Goal: Information Seeking & Learning: Learn about a topic

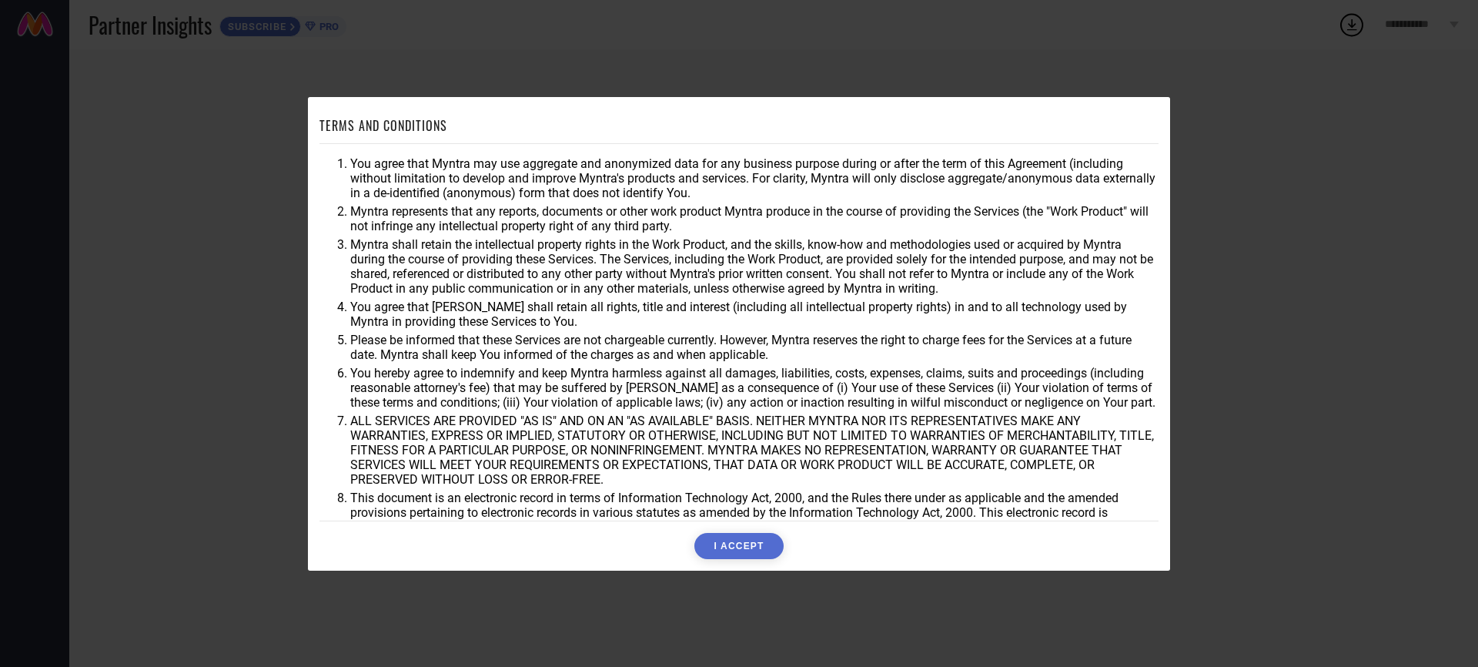
click at [713, 541] on button "I ACCEPT" at bounding box center [738, 546] width 89 height 26
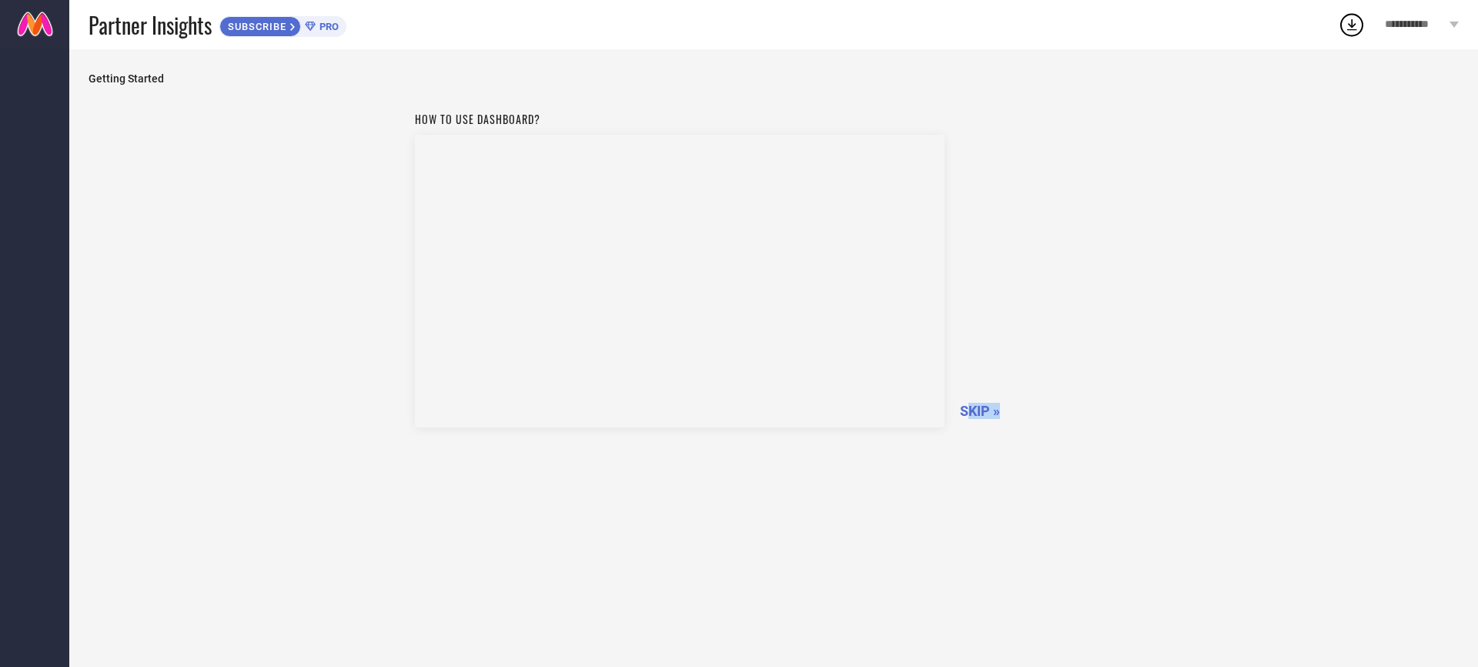
drag, startPoint x: 971, startPoint y: 409, endPoint x: 1058, endPoint y: 526, distance: 145.6
click at [1058, 526] on div "How to use dashboard? SKIP »" at bounding box center [774, 374] width 1370 height 540
click at [984, 416] on span "SKIP »" at bounding box center [980, 411] width 40 height 16
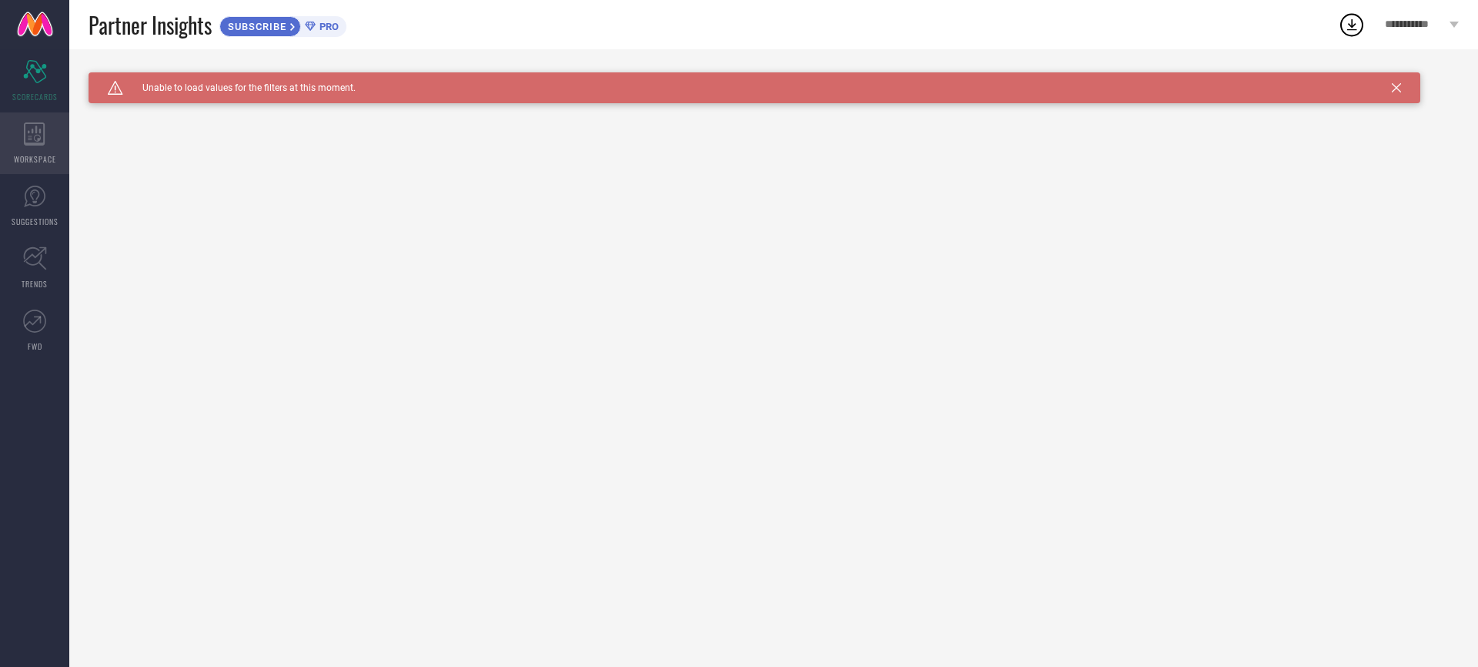
click at [43, 159] on span "WORKSPACE" at bounding box center [35, 159] width 42 height 12
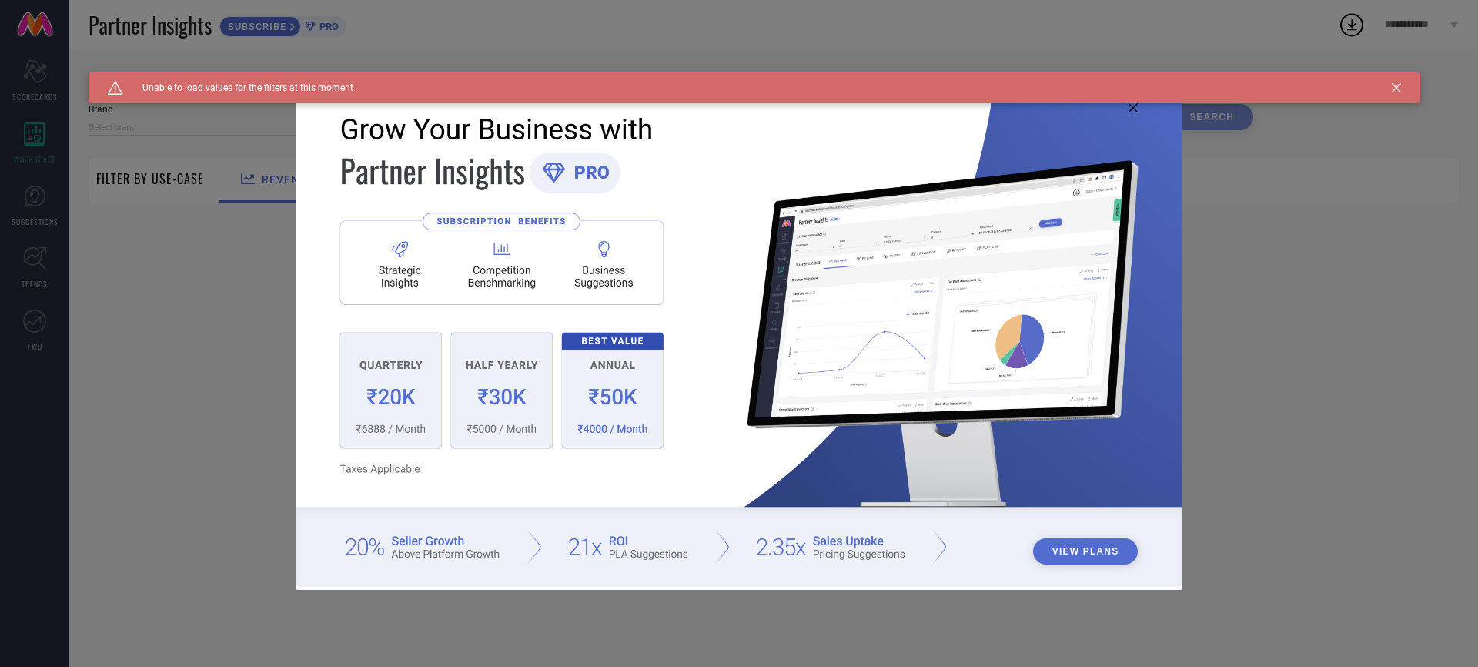
type input "1 STOP FASHION"
type input "All"
click at [1397, 89] on icon at bounding box center [1396, 87] width 9 height 9
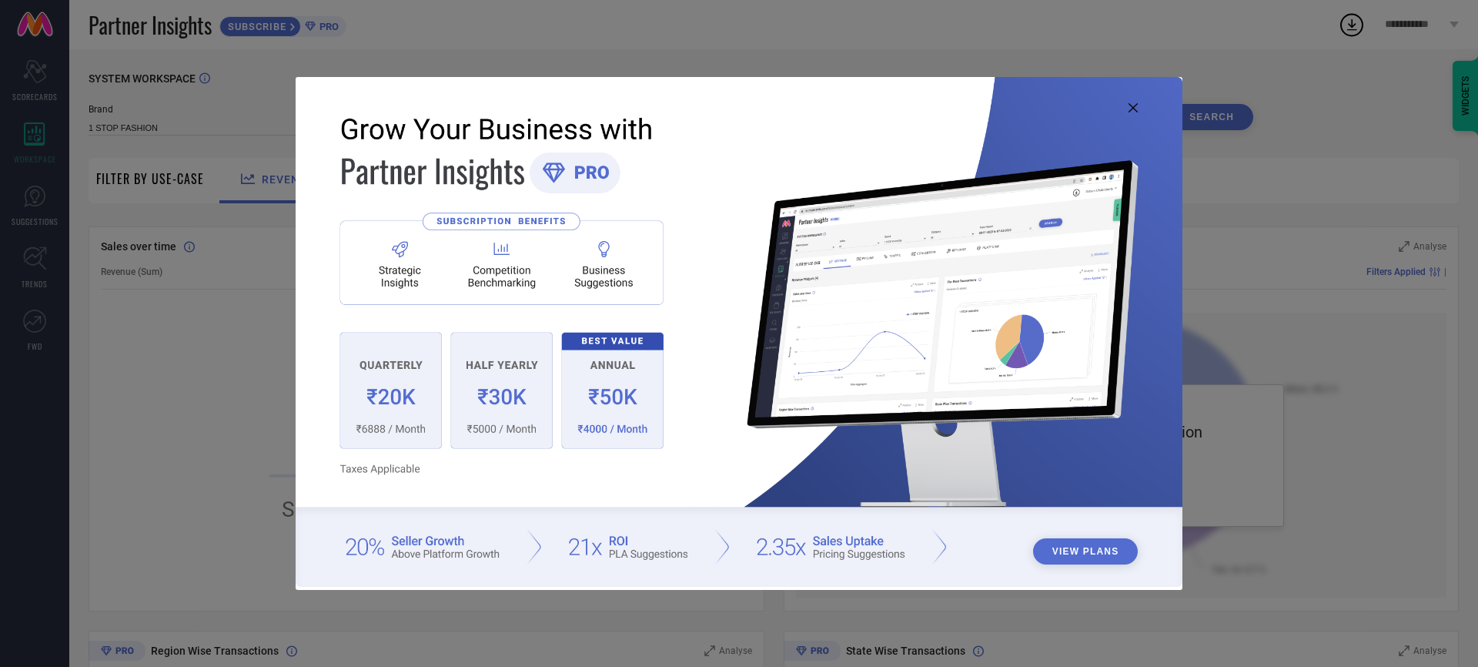
click at [1135, 110] on icon at bounding box center [1132, 107] width 9 height 9
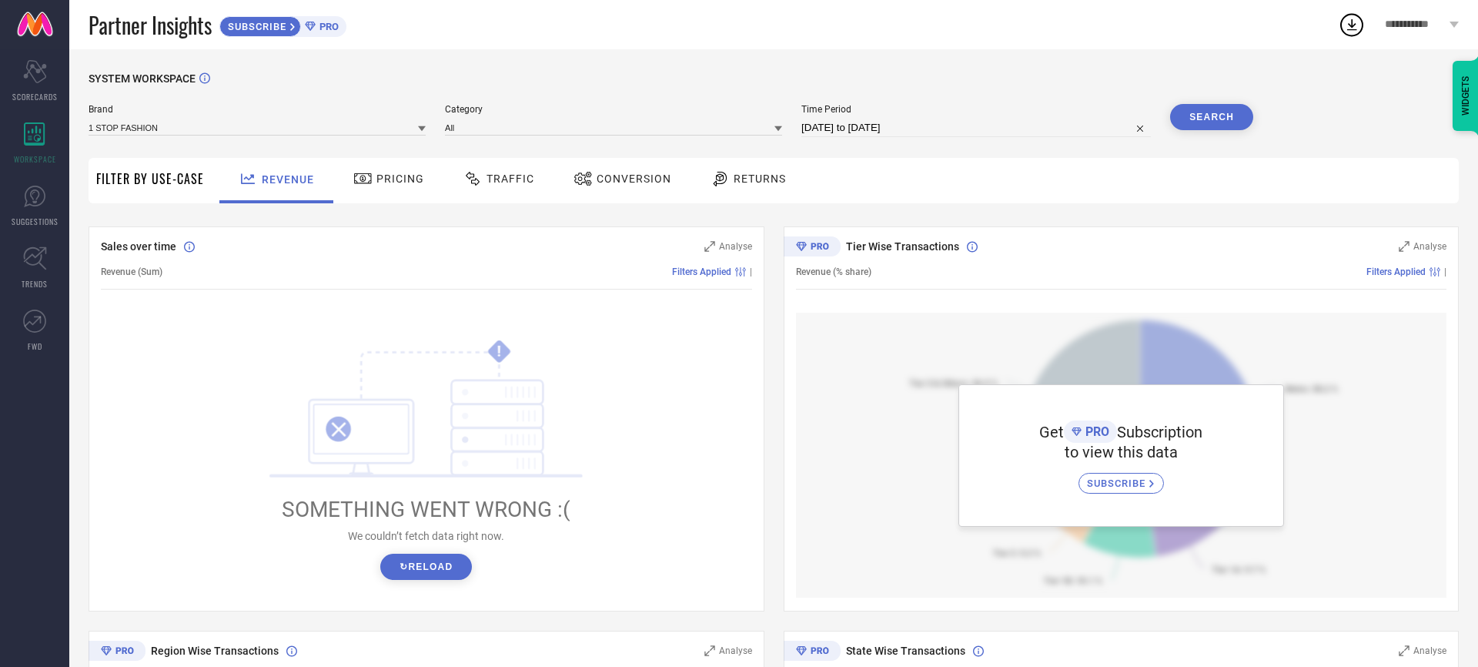
click at [956, 191] on div "Revenue Pricing Traffic Conversion Returns" at bounding box center [835, 180] width 1247 height 45
drag, startPoint x: 797, startPoint y: 175, endPoint x: 316, endPoint y: 163, distance: 480.4
click at [316, 163] on div "Revenue Pricing Traffic Conversion Returns" at bounding box center [512, 180] width 601 height 45
click at [443, 28] on div "Partner Insights SUBSCRIBE PRO" at bounding box center [713, 24] width 1249 height 49
click at [593, 28] on div "Partner Insights SUBSCRIBE PRO" at bounding box center [713, 24] width 1249 height 49
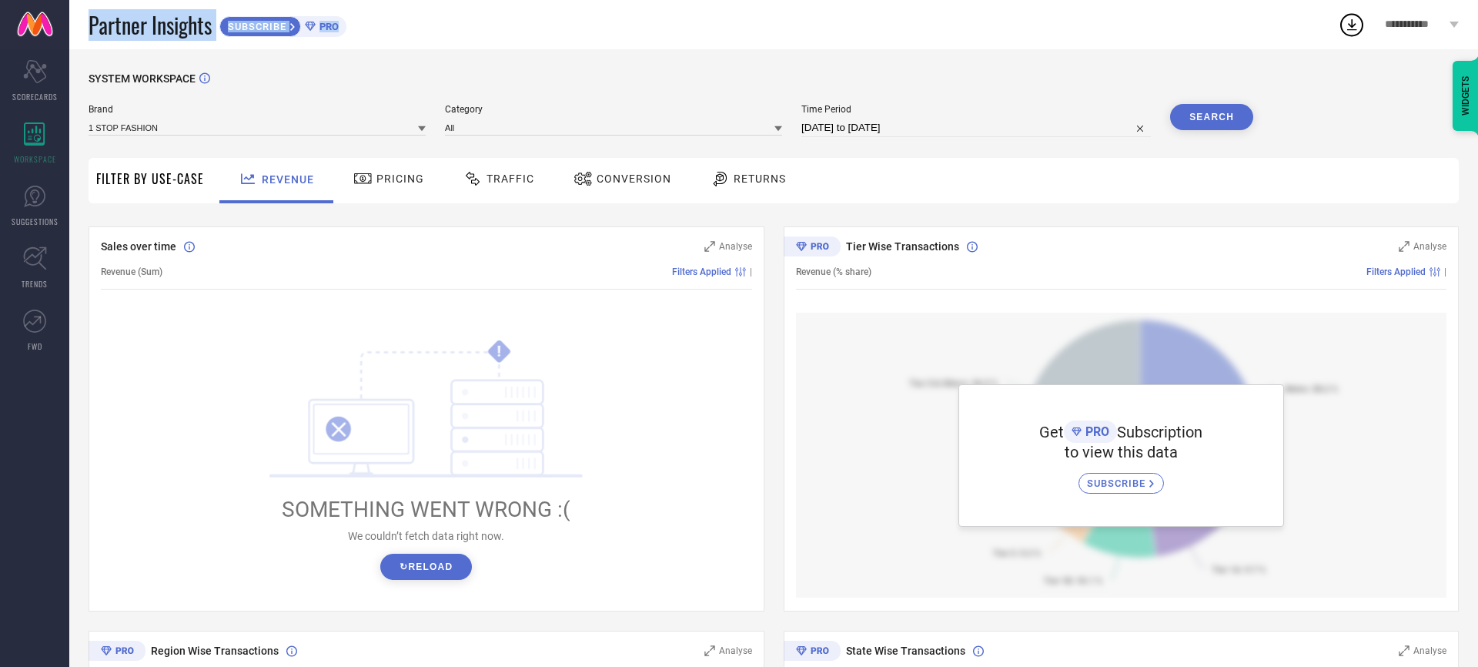
drag, startPoint x: 366, startPoint y: 27, endPoint x: 92, endPoint y: 12, distance: 274.4
click at [92, 12] on div "Partner Insights SUBSCRIBE PRO" at bounding box center [713, 24] width 1249 height 49
click at [369, 33] on div "Partner Insights SUBSCRIBE PRO" at bounding box center [713, 24] width 1249 height 49
